Goal: Task Accomplishment & Management: Use online tool/utility

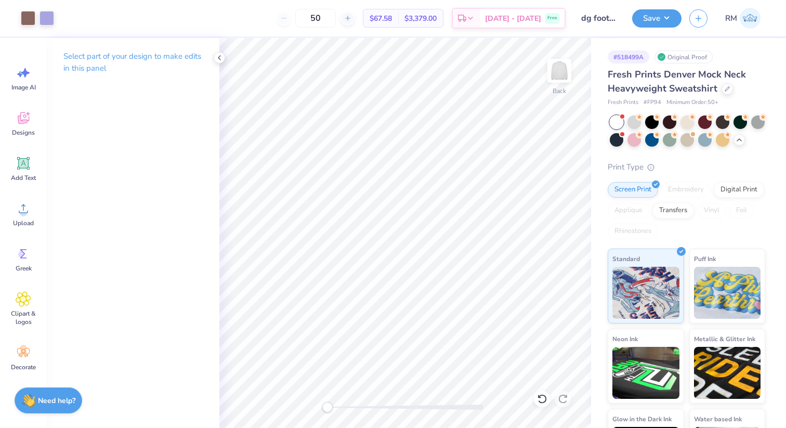
scroll to position [56, 0]
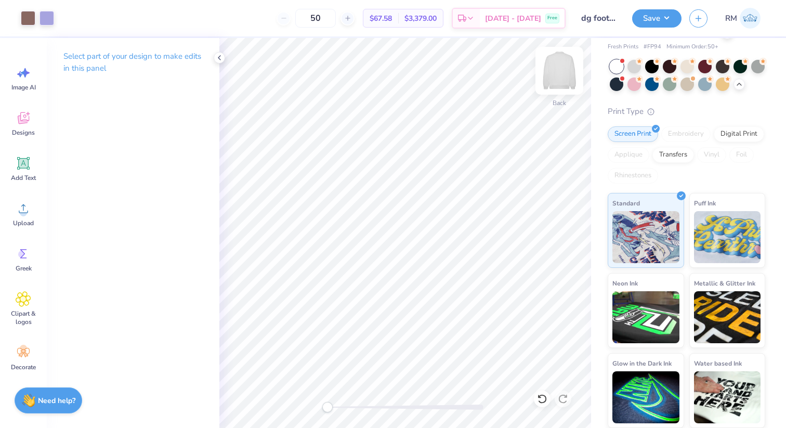
click at [565, 80] on img at bounding box center [560, 71] width 42 height 42
click at [549, 80] on img at bounding box center [560, 71] width 42 height 42
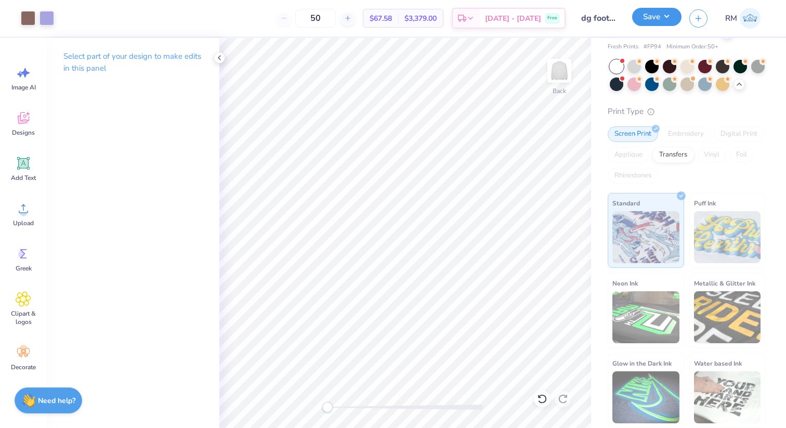
click at [676, 24] on button "Save" at bounding box center [657, 17] width 49 height 18
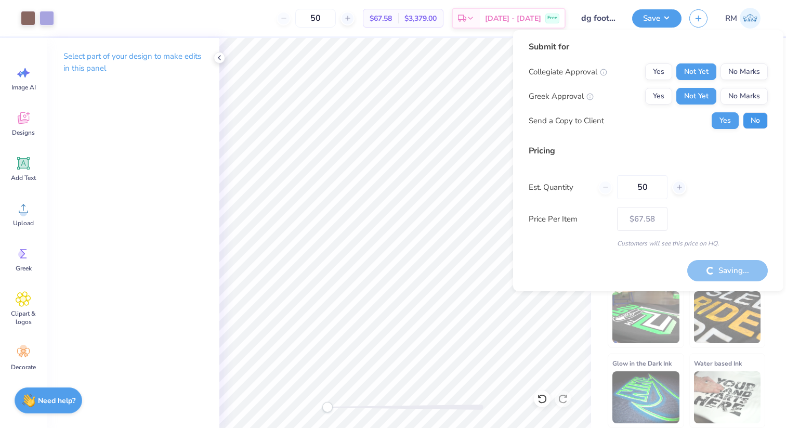
click at [752, 127] on button "No" at bounding box center [755, 120] width 25 height 17
click at [756, 72] on button "No Marks" at bounding box center [744, 71] width 47 height 17
